Goal: Information Seeking & Learning: Find specific fact

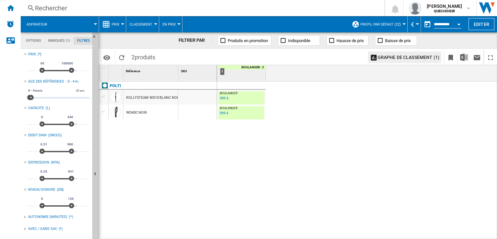
click at [110, 10] on div "Rechercher" at bounding box center [201, 8] width 333 height 9
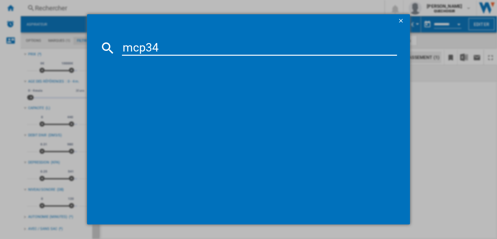
type input "mcp34"
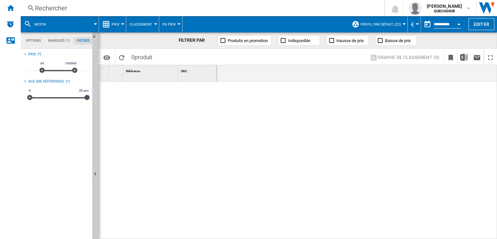
drag, startPoint x: 32, startPoint y: 97, endPoint x: 133, endPoint y: 99, distance: 101.1
click at [133, 99] on div "Options Marques (*) Filtres Options Marques (*) Filtres Sources Sites Marketpla…" at bounding box center [259, 135] width 477 height 207
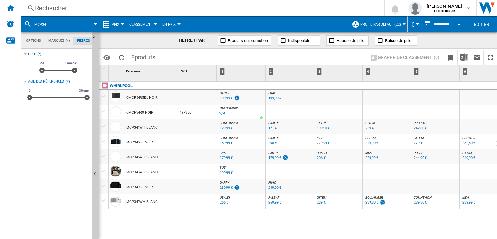
click at [273, 159] on div "179,99 €" at bounding box center [275, 158] width 13 height 4
click at [270, 152] on span "DARTY" at bounding box center [274, 153] width 10 height 4
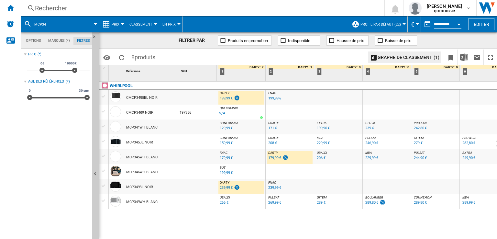
click at [224, 97] on div "199,99 €" at bounding box center [226, 98] width 13 height 4
click at [219, 188] on div "239,99 €" at bounding box center [229, 188] width 21 height 6
